Goal: Check status

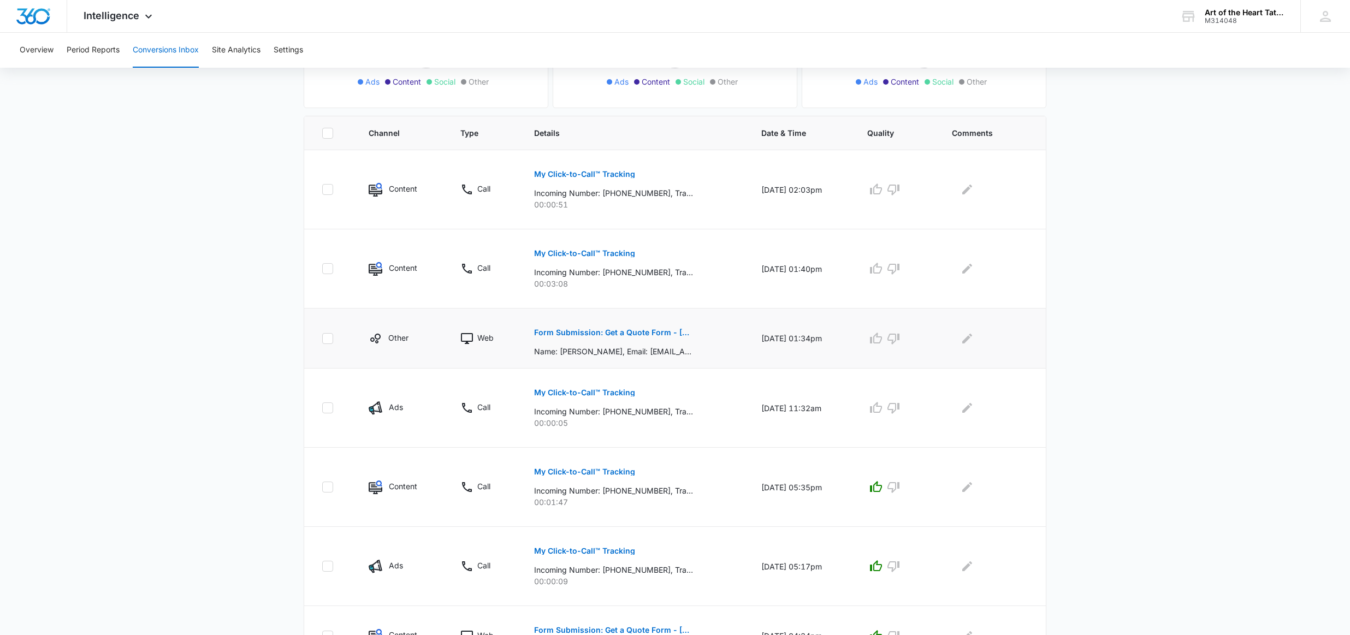
scroll to position [188, 0]
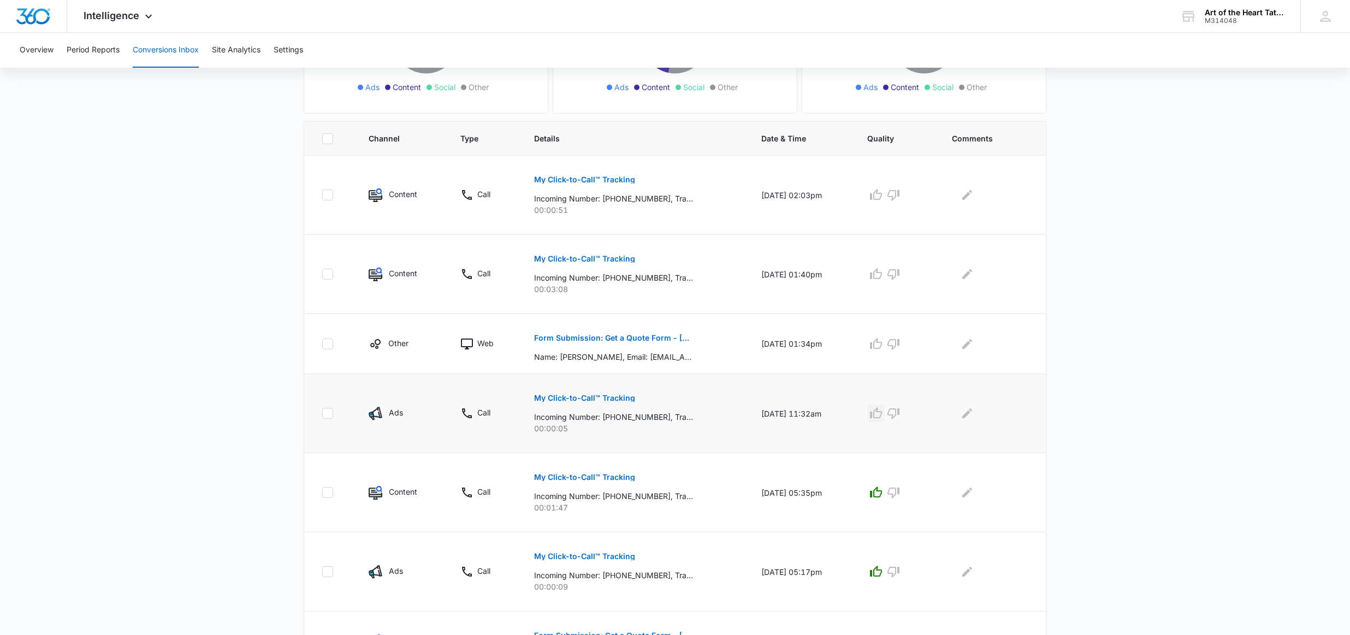
click at [882, 416] on icon "button" at bounding box center [875, 413] width 13 height 13
click at [880, 280] on icon "button" at bounding box center [875, 274] width 13 height 13
click at [882, 201] on icon "button" at bounding box center [875, 194] width 13 height 13
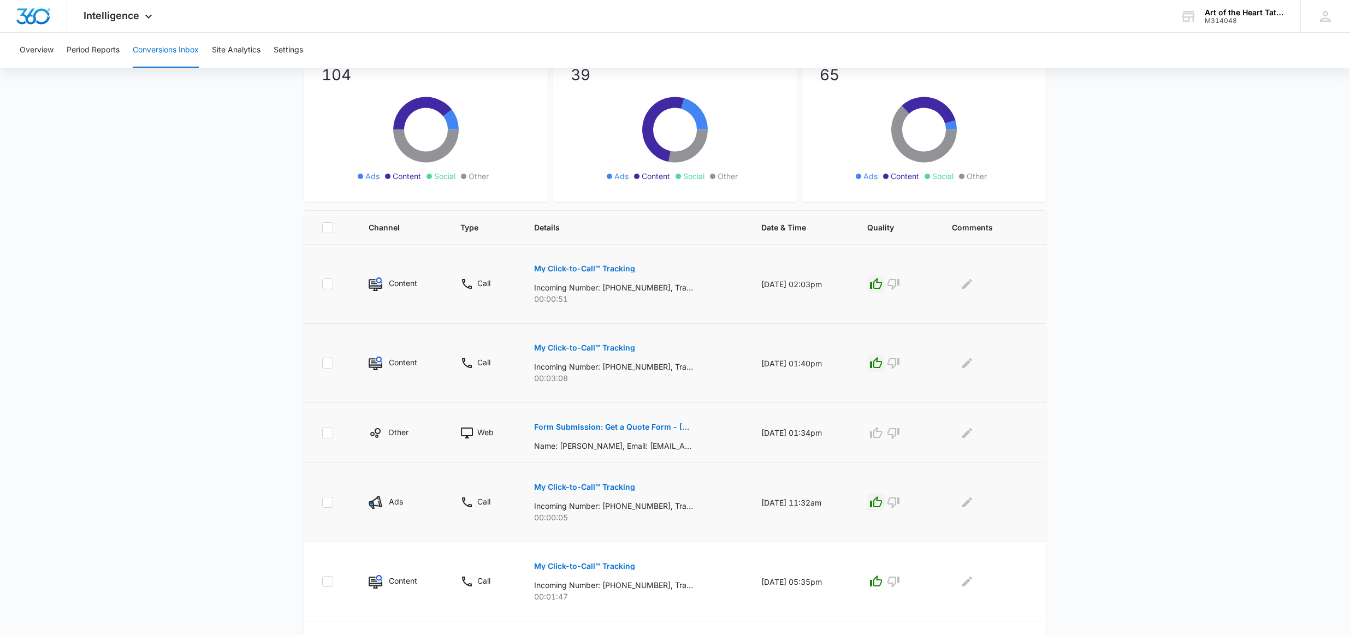
scroll to position [100, 0]
click at [651, 431] on button "Form Submission: Get a Quote Form - [GEOGRAPHIC_DATA]" at bounding box center [613, 426] width 159 height 26
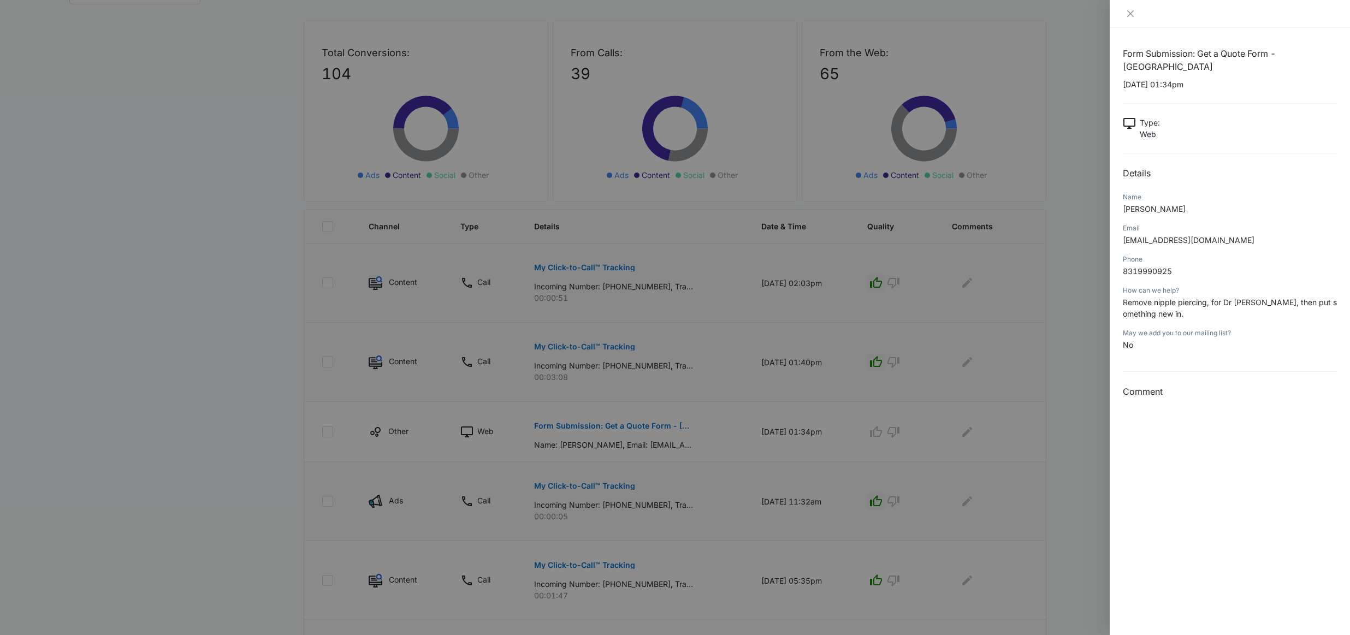
click at [662, 431] on div at bounding box center [675, 317] width 1350 height 635
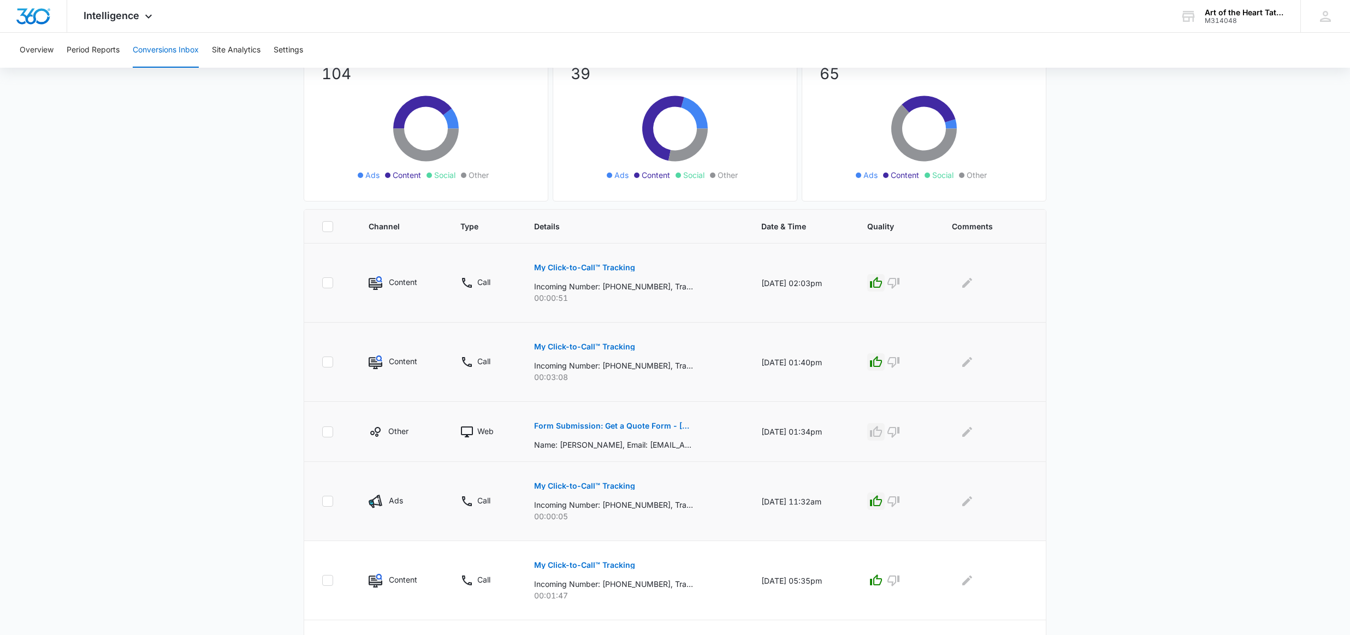
click at [880, 435] on icon "button" at bounding box center [875, 431] width 13 height 13
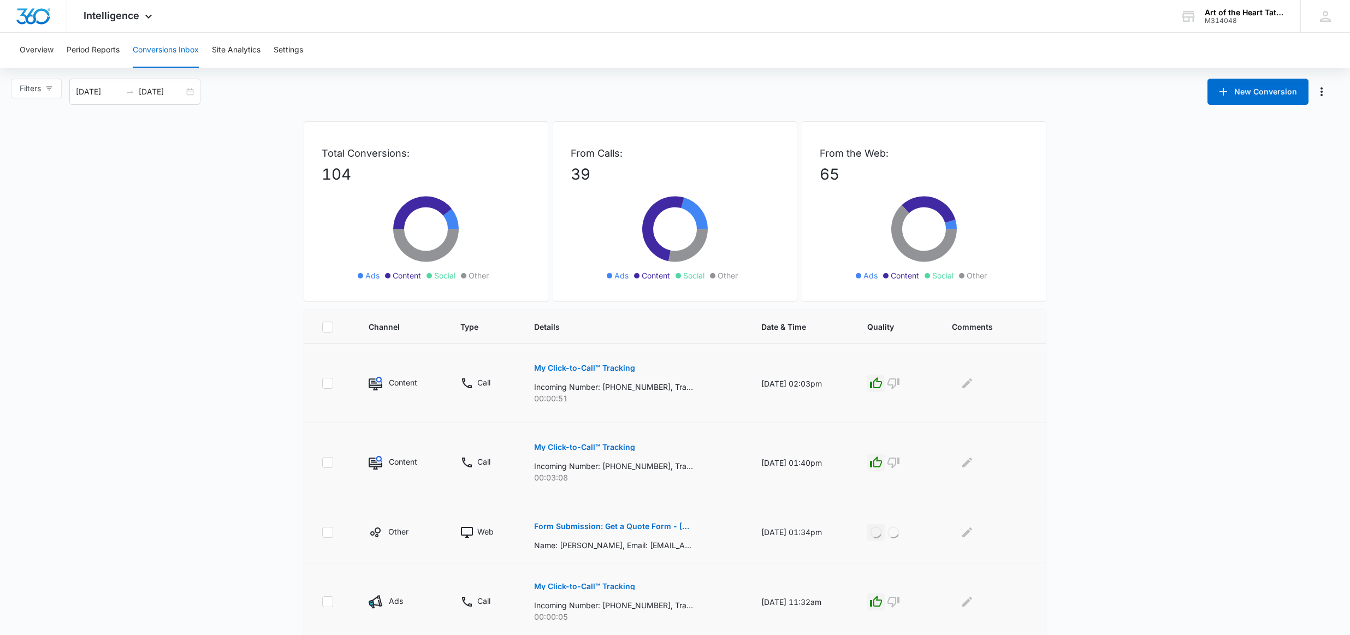
scroll to position [0, 0]
click at [1126, 357] on main "Filters [DATE] [DATE] New Conversion Total Conversions: 104 Ads Content Social …" at bounding box center [675, 596] width 1350 height 1034
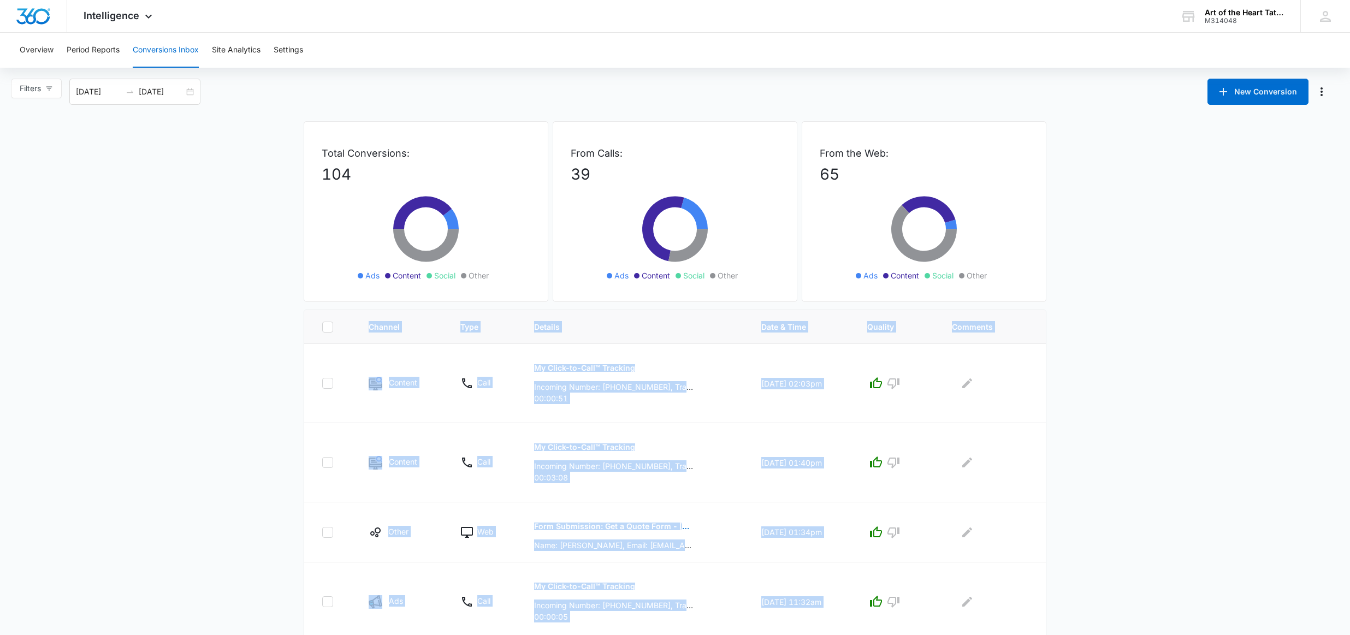
click at [1126, 357] on main "Filters [DATE] [DATE] New Conversion Total Conversions: 104 Ads Content Social …" at bounding box center [675, 596] width 1350 height 1034
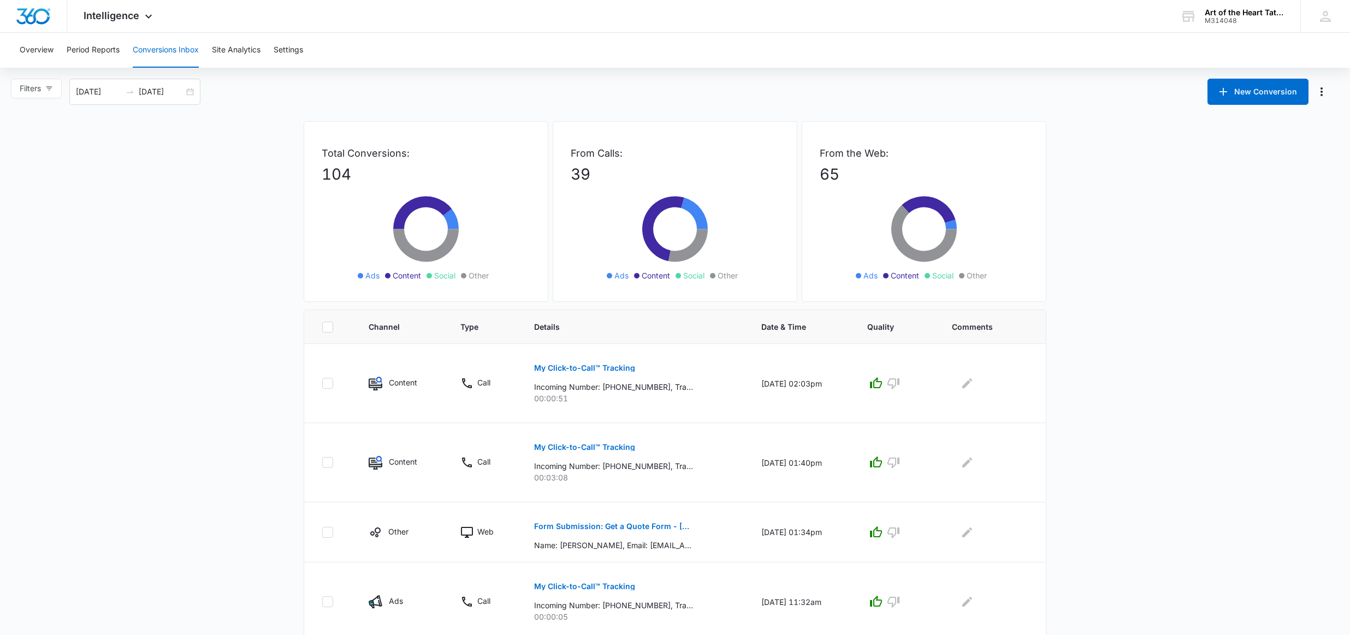
click at [541, 86] on div "Filters [DATE] [DATE] New Conversion" at bounding box center [675, 92] width 1350 height 26
